Goal: Information Seeking & Learning: Learn about a topic

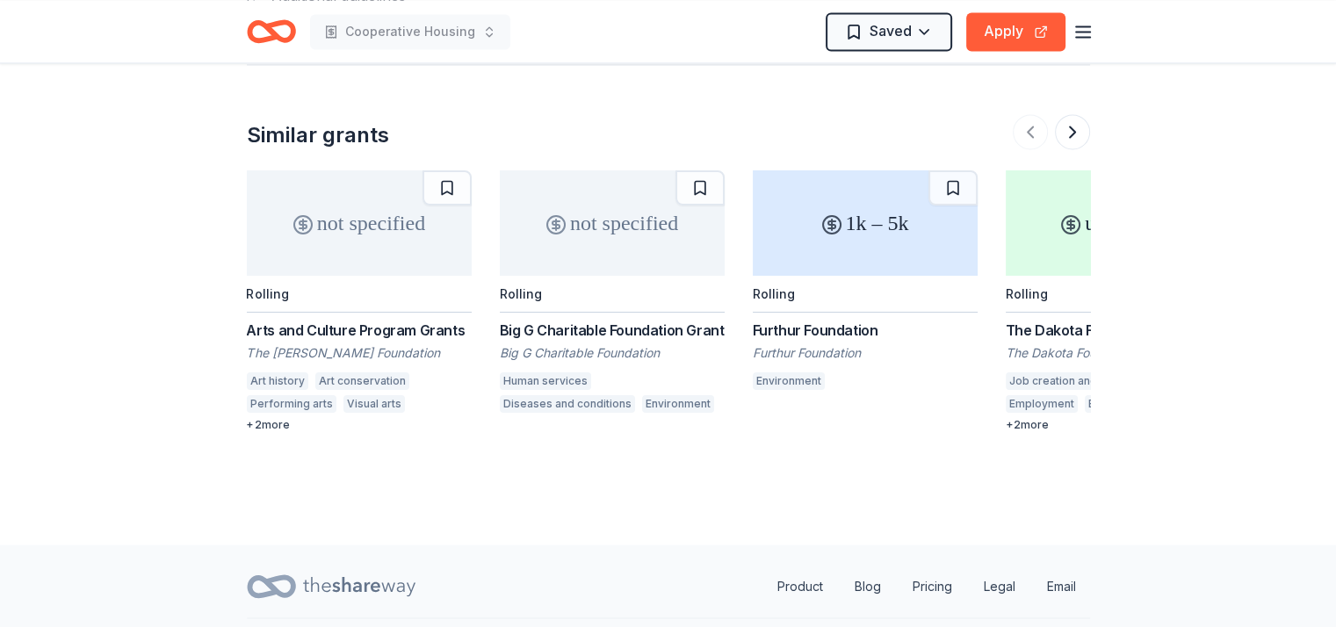
scroll to position [2900, 0]
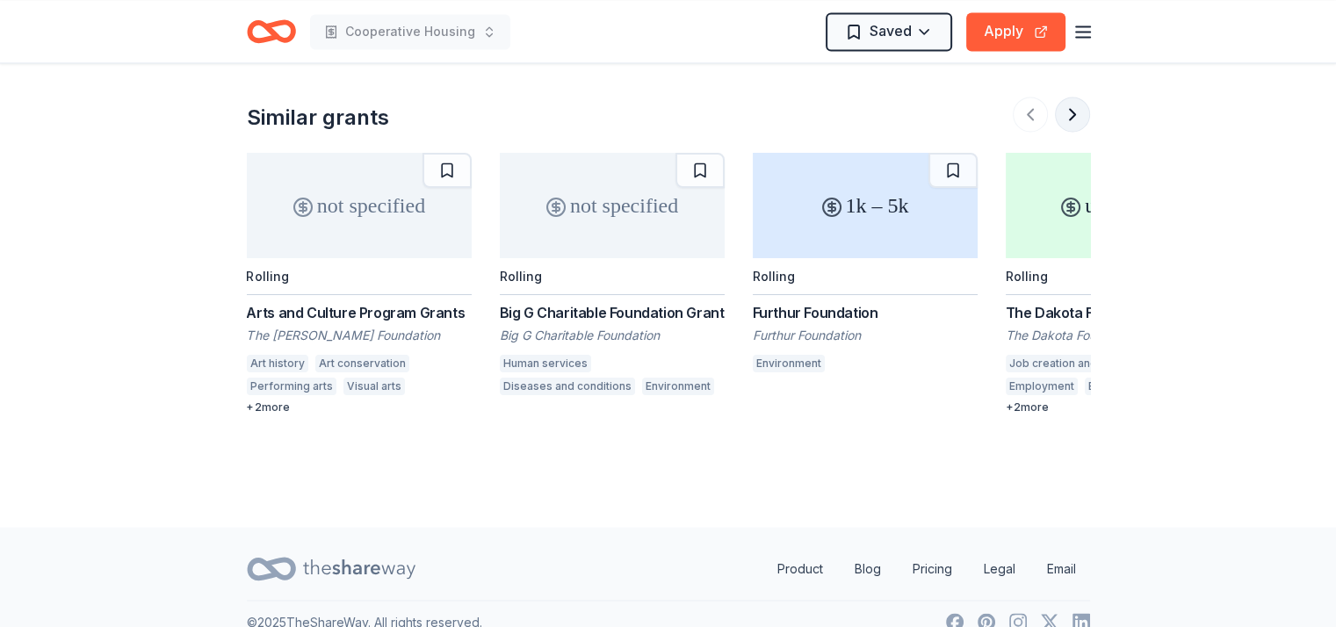
click at [1075, 112] on button at bounding box center [1072, 114] width 35 height 35
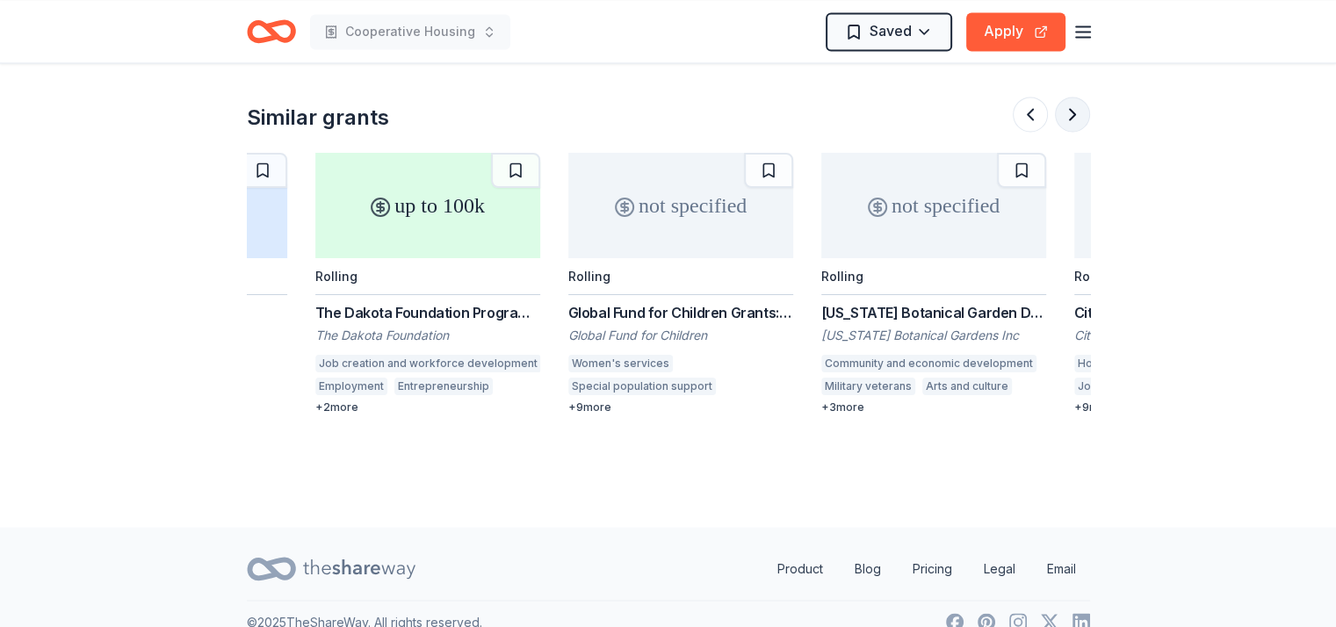
scroll to position [0, 759]
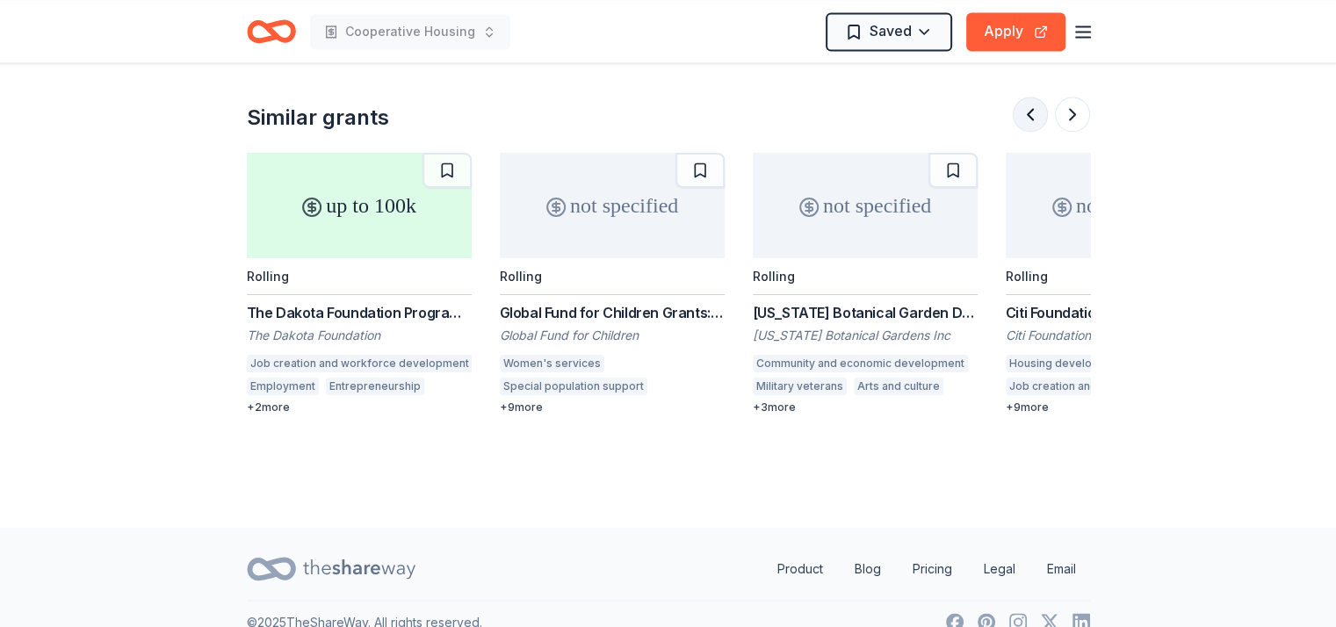
click at [1030, 113] on button at bounding box center [1030, 114] width 35 height 35
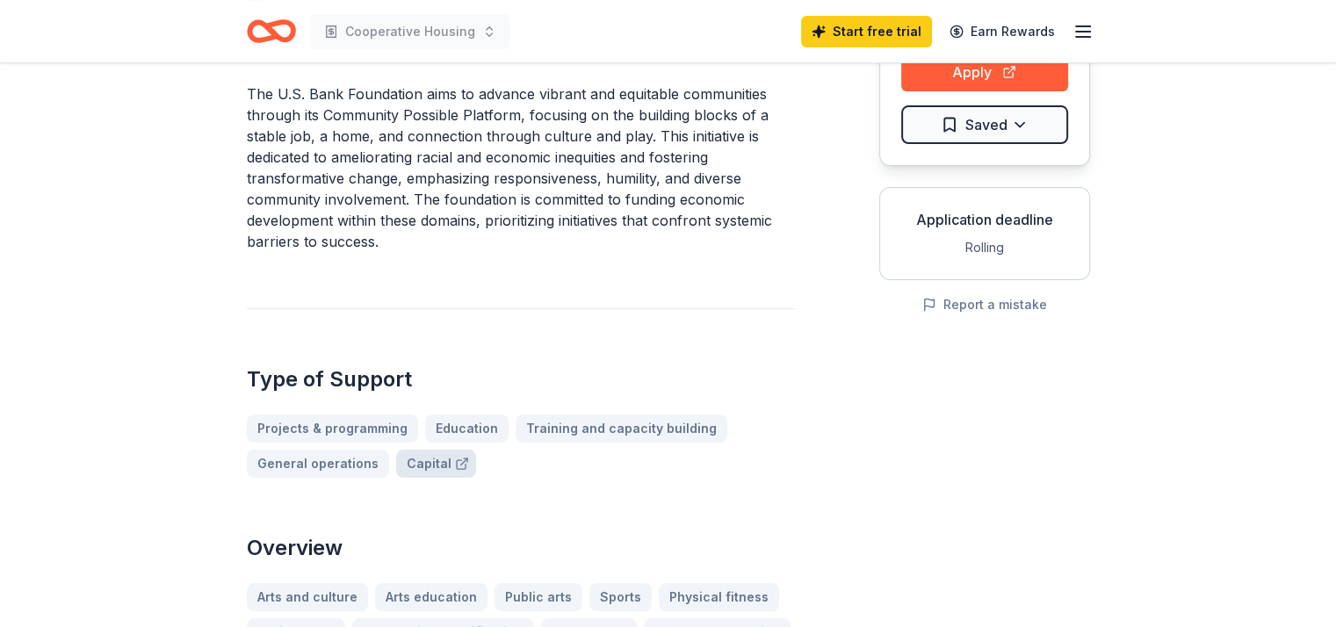
scroll to position [264, 0]
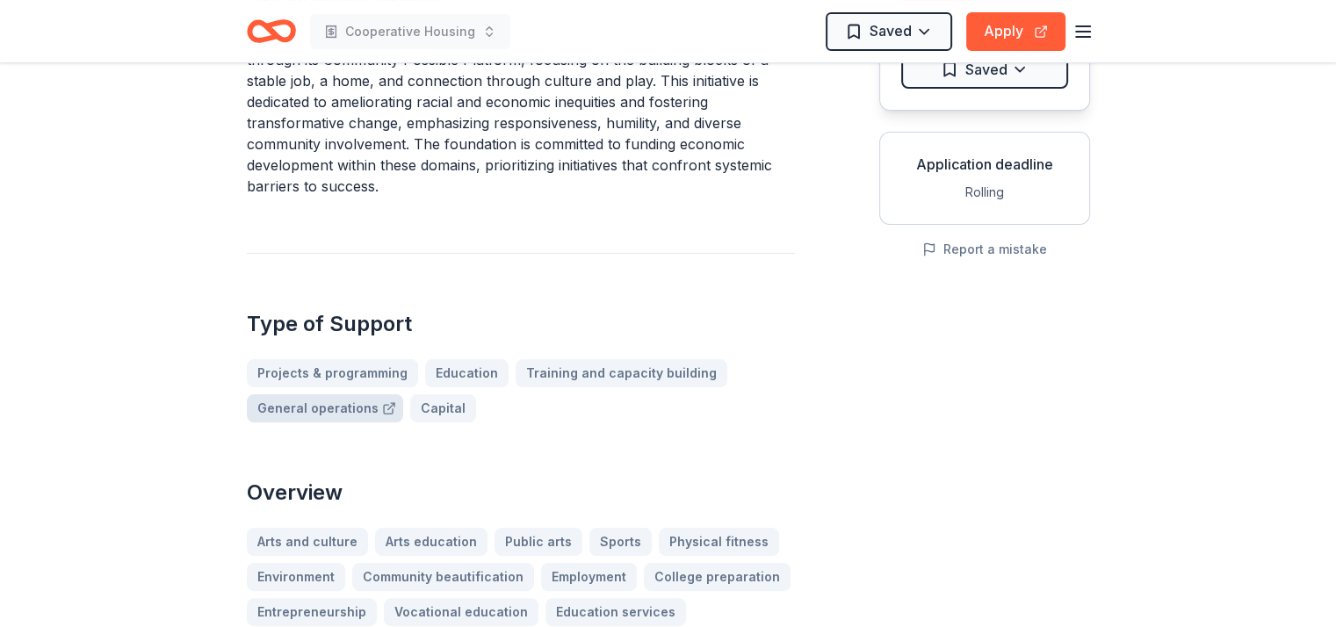
click at [339, 406] on link "General operations" at bounding box center [325, 409] width 156 height 28
click at [402, 276] on div "Type of Support Projects & programming Education Training and capacity building…" at bounding box center [521, 338] width 548 height 170
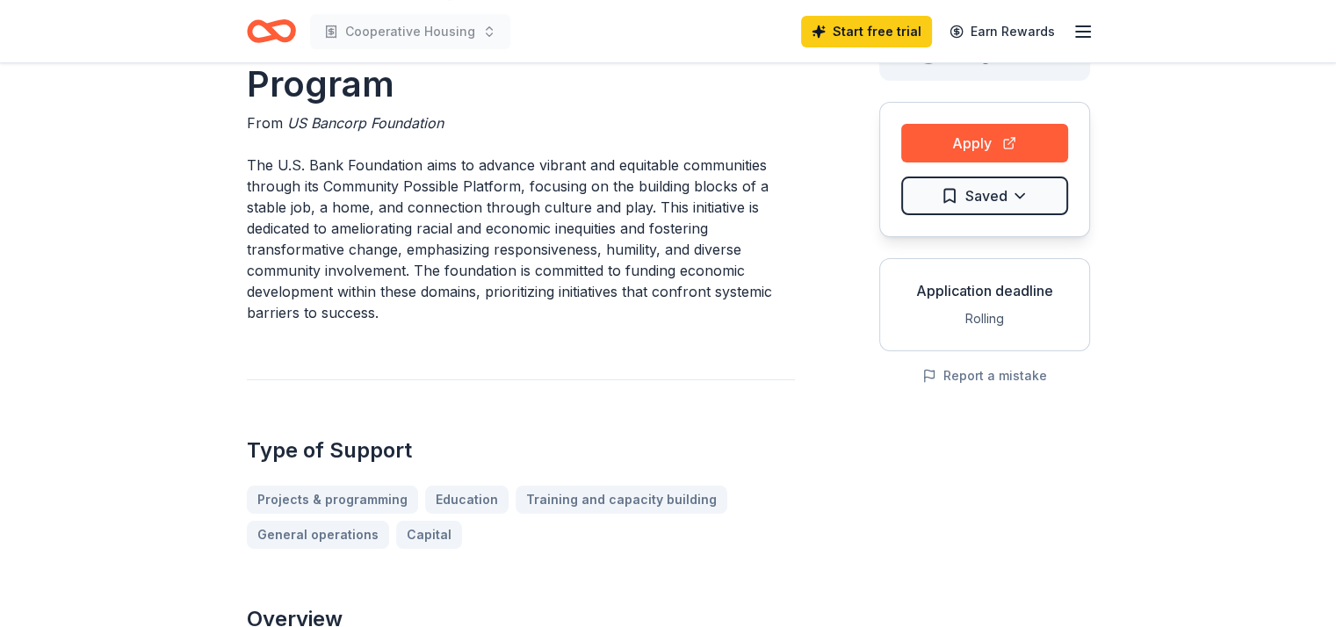
scroll to position [0, 0]
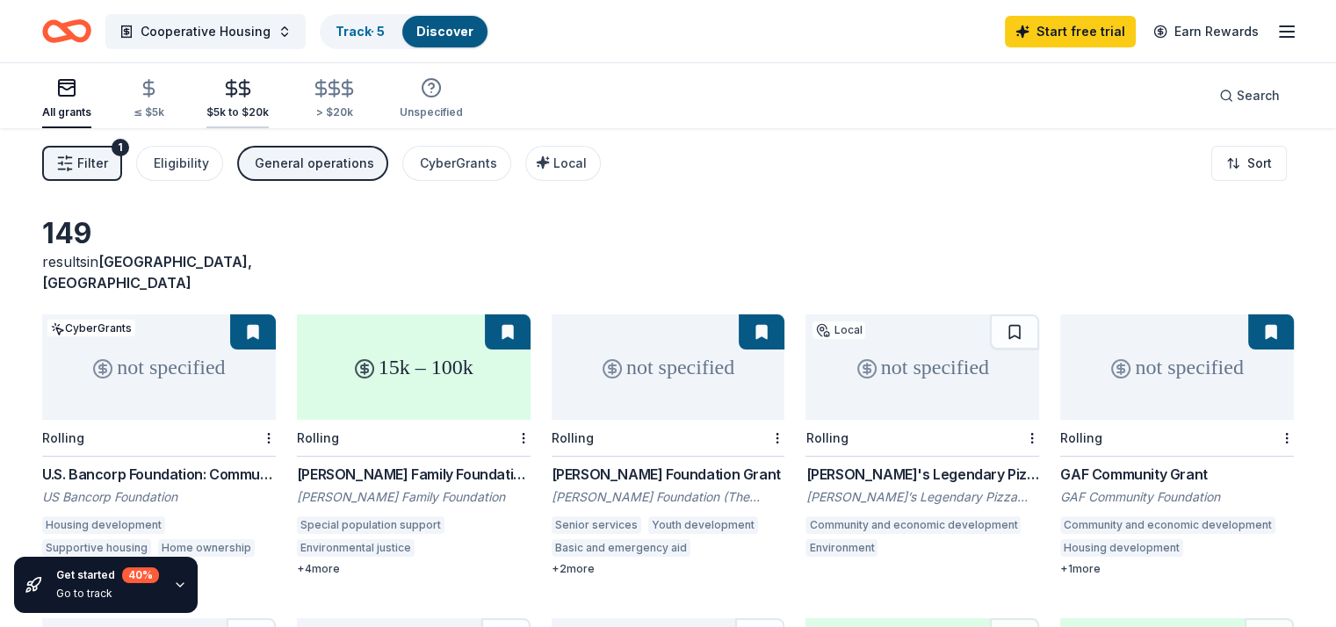
click at [250, 94] on icon "button" at bounding box center [244, 88] width 11 height 11
